Goal: Task Accomplishment & Management: Complete application form

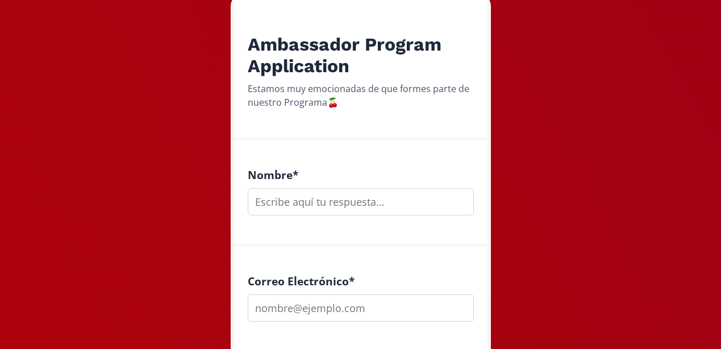
scroll to position [204, 0]
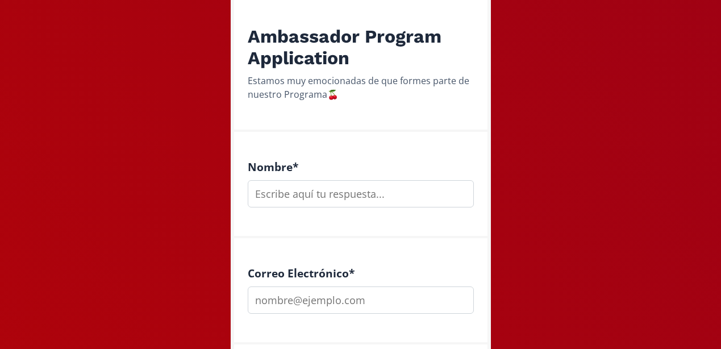
click at [307, 203] on input "text" at bounding box center [361, 193] width 226 height 27
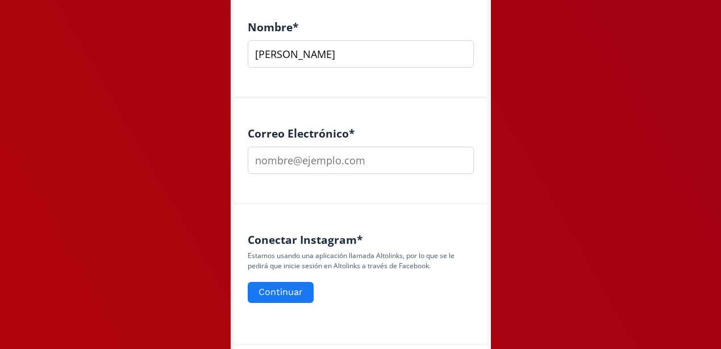
scroll to position [370, 0]
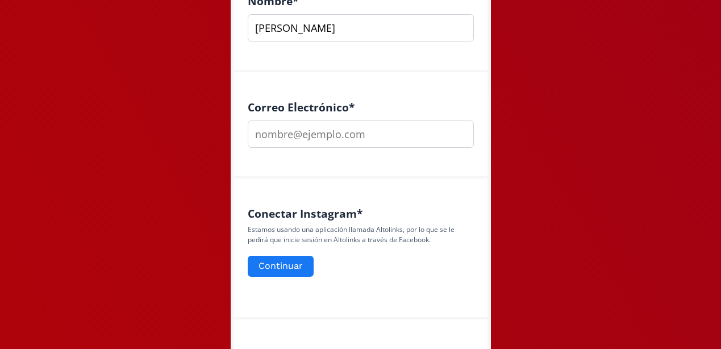
type input "Andrea Zuñiga Ruiz"
click at [322, 148] on input "email" at bounding box center [361, 133] width 226 height 27
type input "andreazr1803@gmail.com"
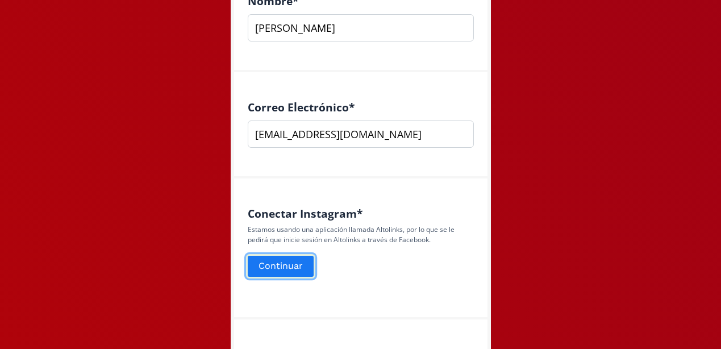
click at [285, 278] on button "Continuar" at bounding box center [280, 266] width 69 height 24
